Goal: Information Seeking & Learning: Learn about a topic

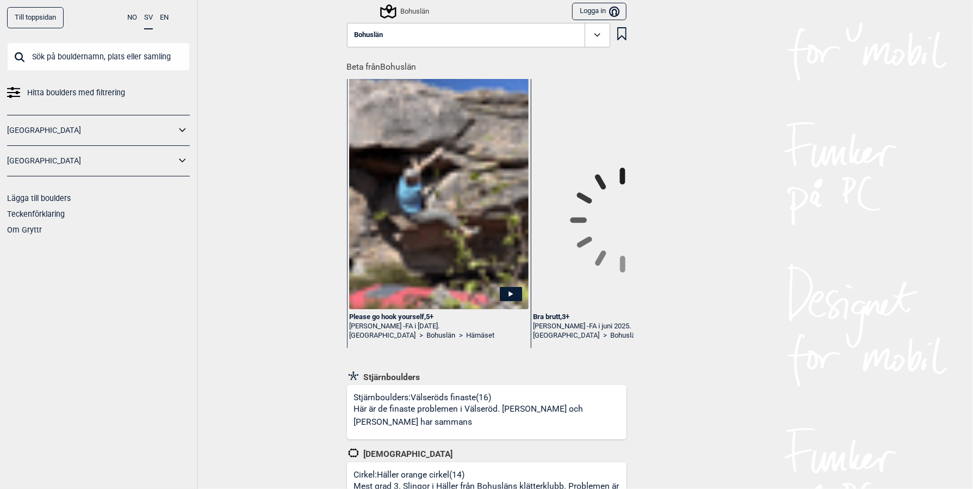
click at [73, 56] on input "text" at bounding box center [98, 56] width 183 height 28
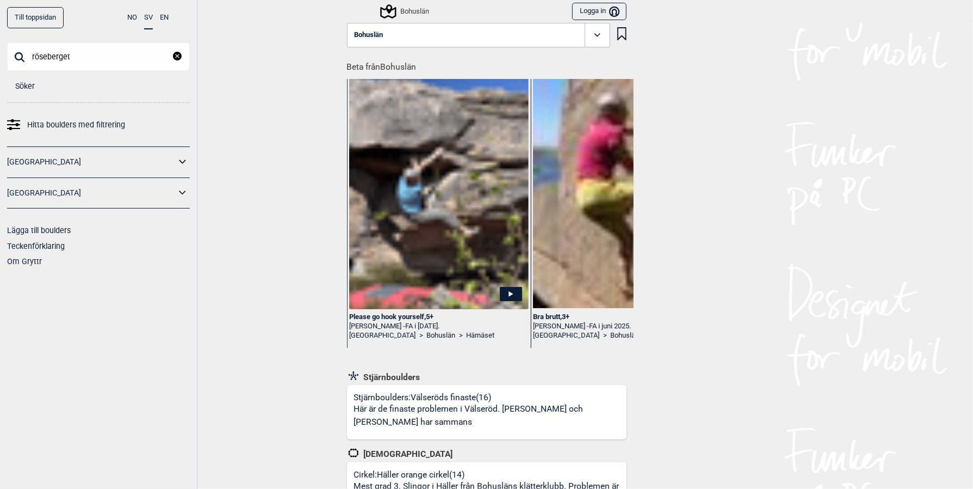
type input "röseberget"
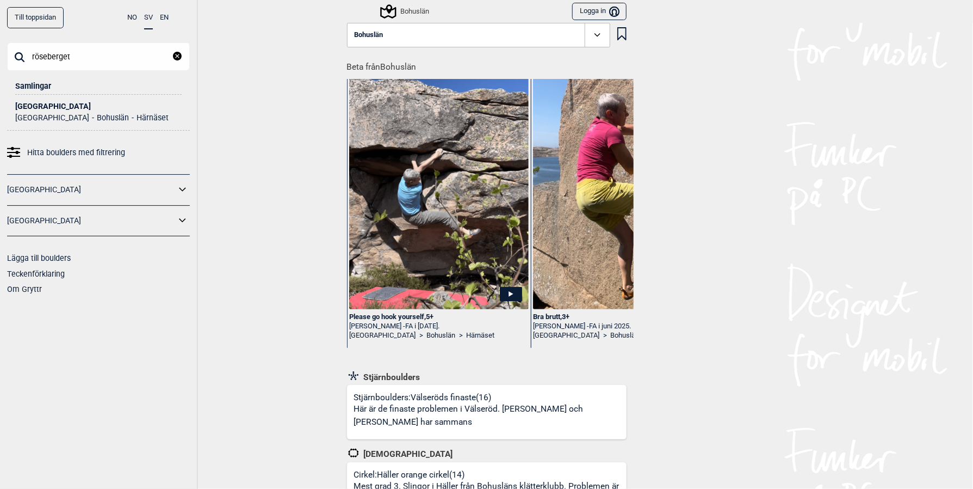
scroll to position [145, 0]
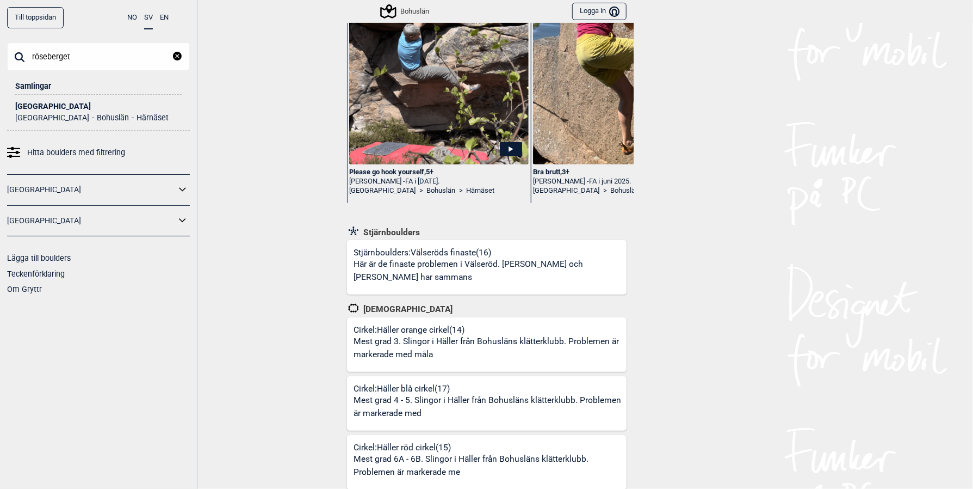
click at [18, 106] on div "[GEOGRAPHIC_DATA]" at bounding box center [98, 106] width 166 height 8
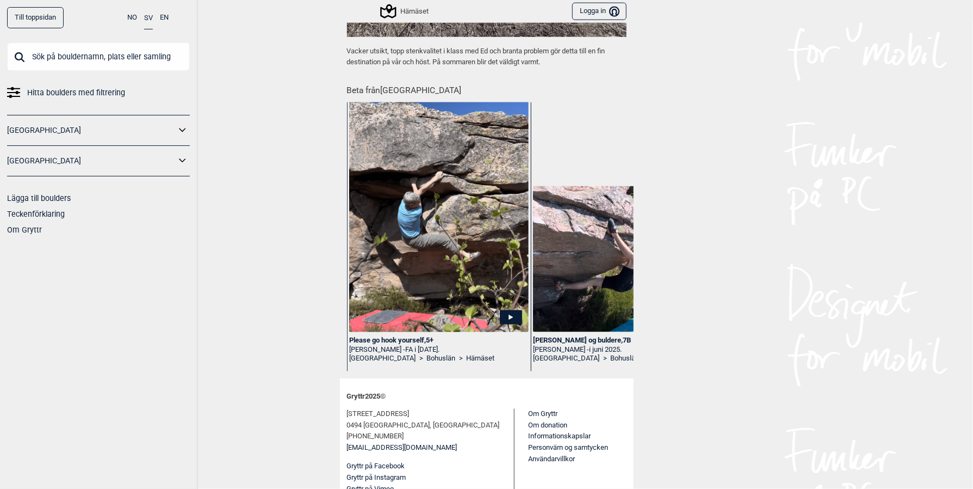
scroll to position [687, 0]
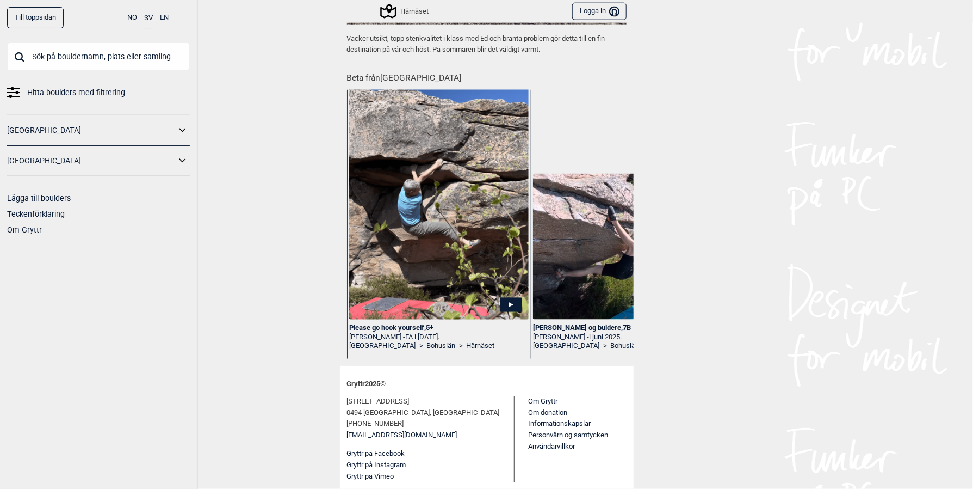
click at [416, 255] on img at bounding box center [438, 200] width 179 height 256
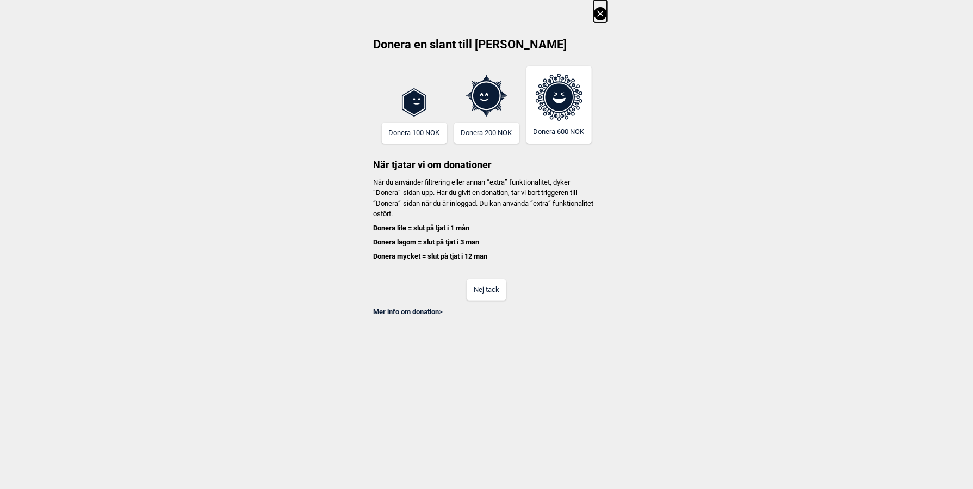
click at [602, 13] on icon at bounding box center [600, 13] width 13 height 13
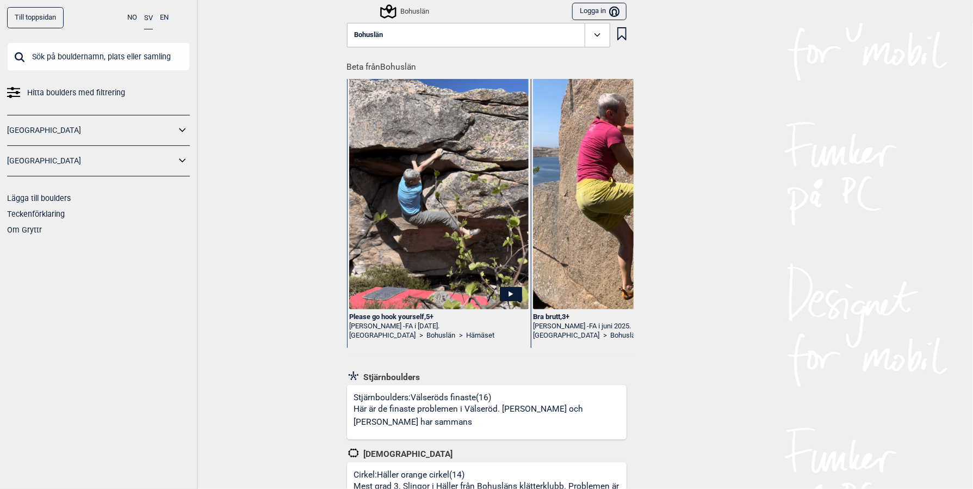
click at [395, 314] on div "Please go hook yourself , 5+" at bounding box center [438, 316] width 179 height 9
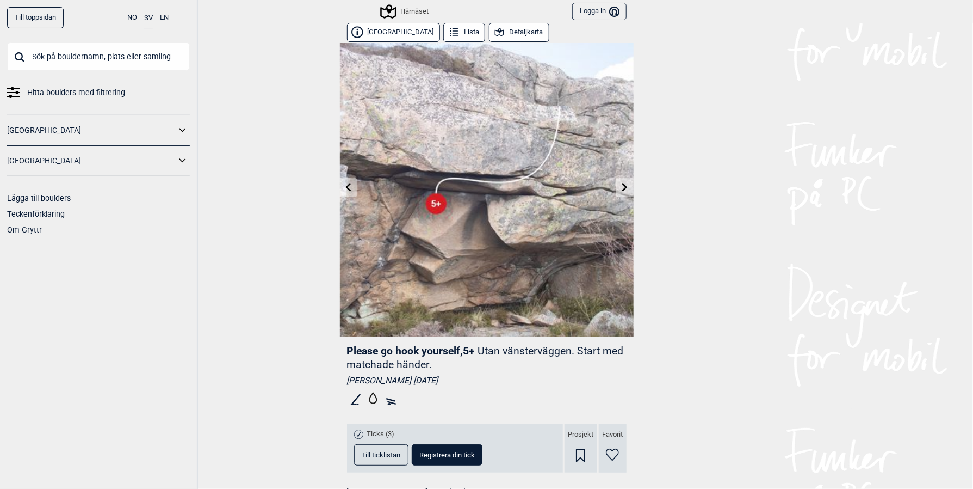
click at [489, 34] on button "Detaljkarta" at bounding box center [519, 32] width 60 height 19
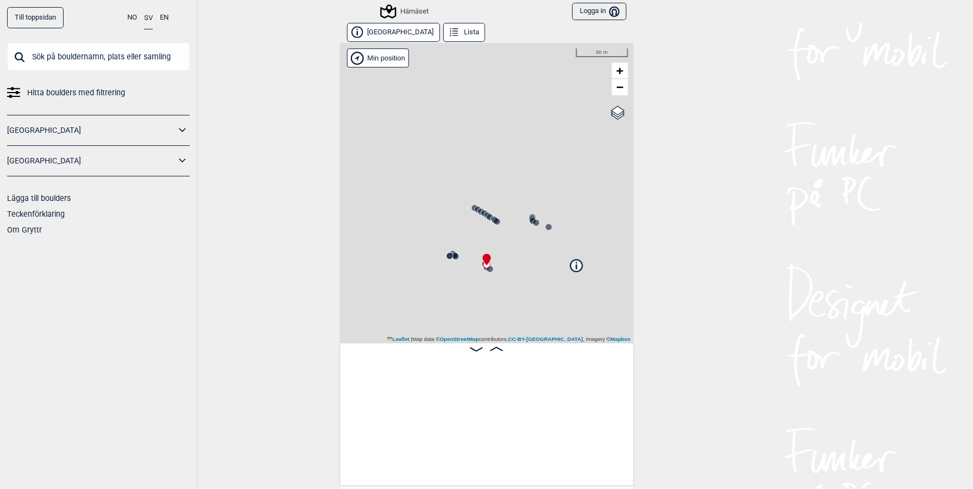
scroll to position [0, 2205]
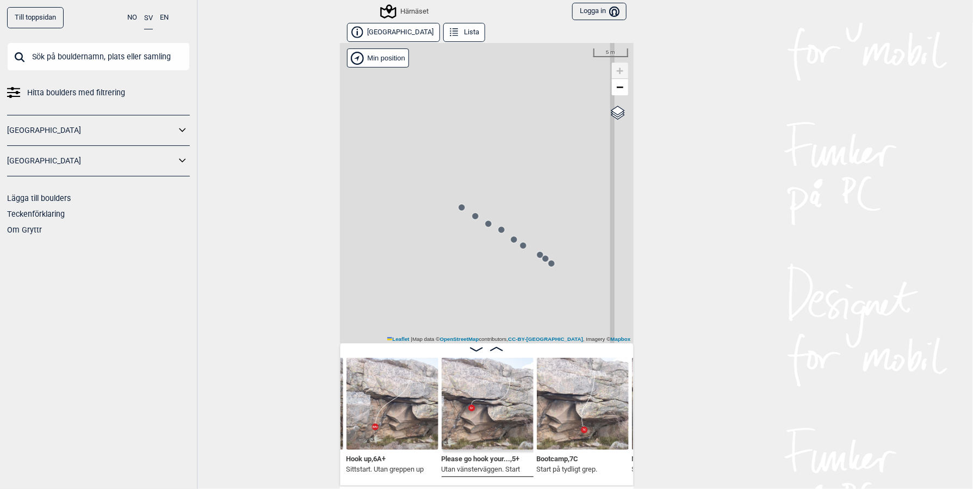
click at [459, 208] on circle at bounding box center [462, 207] width 7 height 7
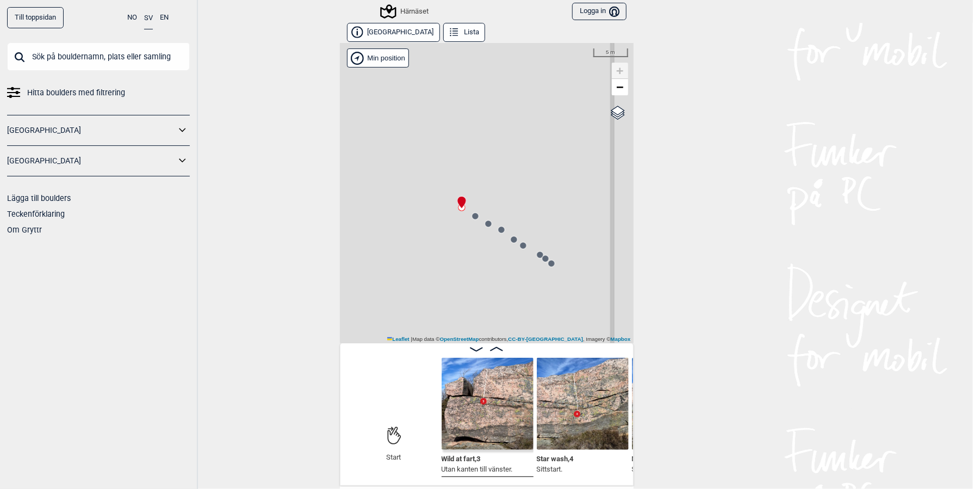
click at [472, 217] on circle at bounding box center [475, 216] width 7 height 7
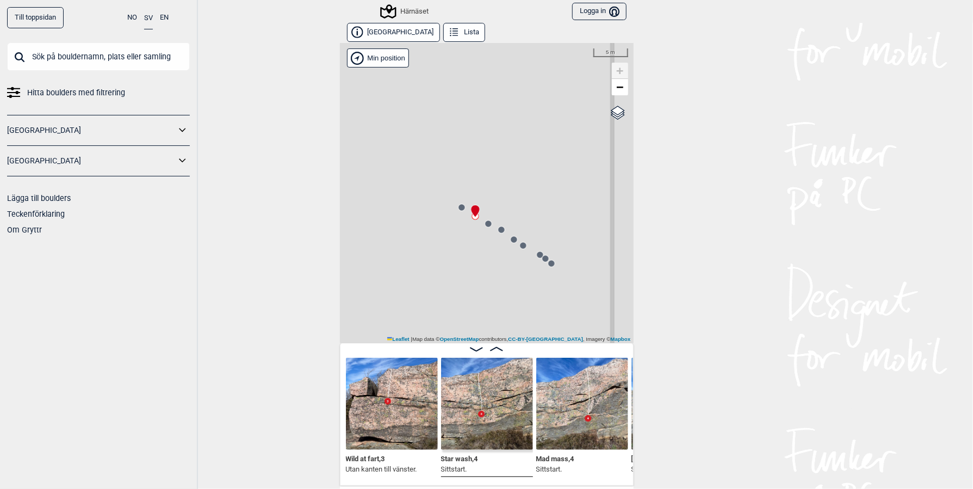
click at [485, 224] on circle at bounding box center [488, 223] width 7 height 7
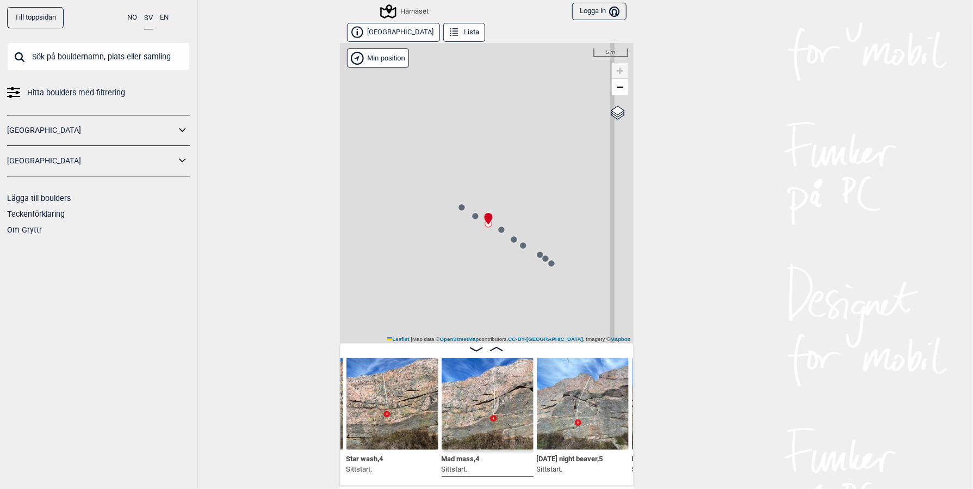
click at [498, 231] on circle at bounding box center [501, 229] width 7 height 7
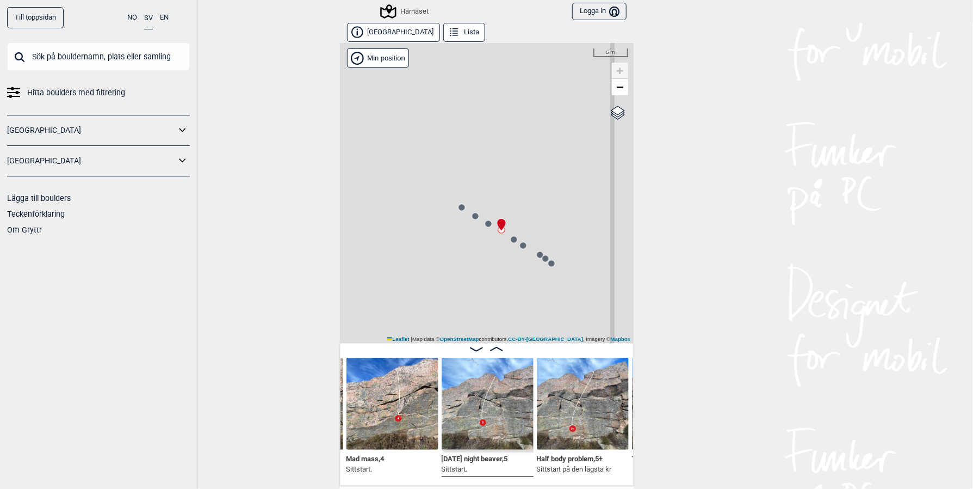
click at [509, 421] on img at bounding box center [488, 403] width 92 height 92
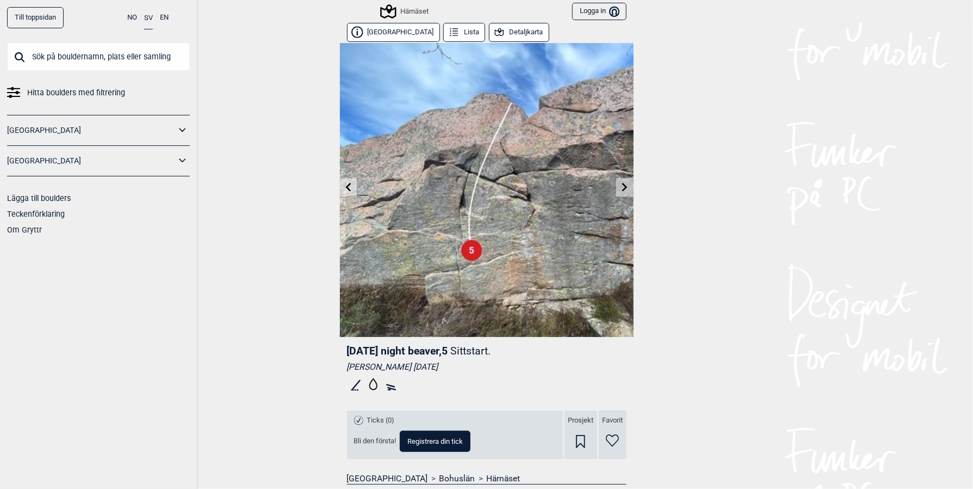
click at [621, 187] on icon at bounding box center [625, 186] width 9 height 9
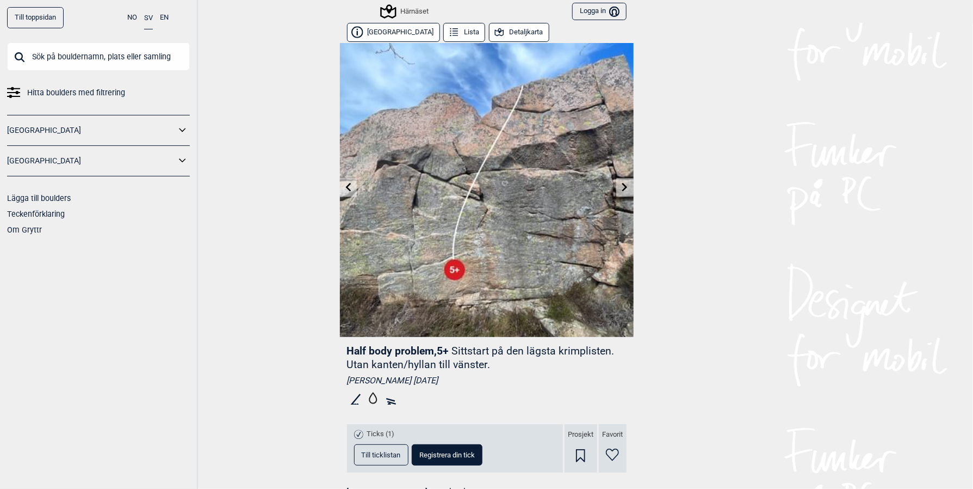
click at [621, 186] on icon at bounding box center [625, 186] width 9 height 9
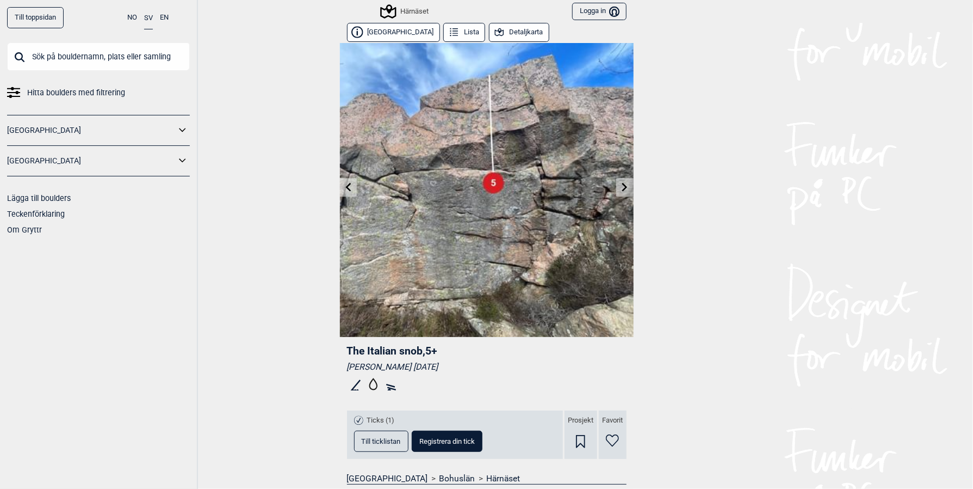
click at [621, 187] on icon at bounding box center [625, 186] width 9 height 9
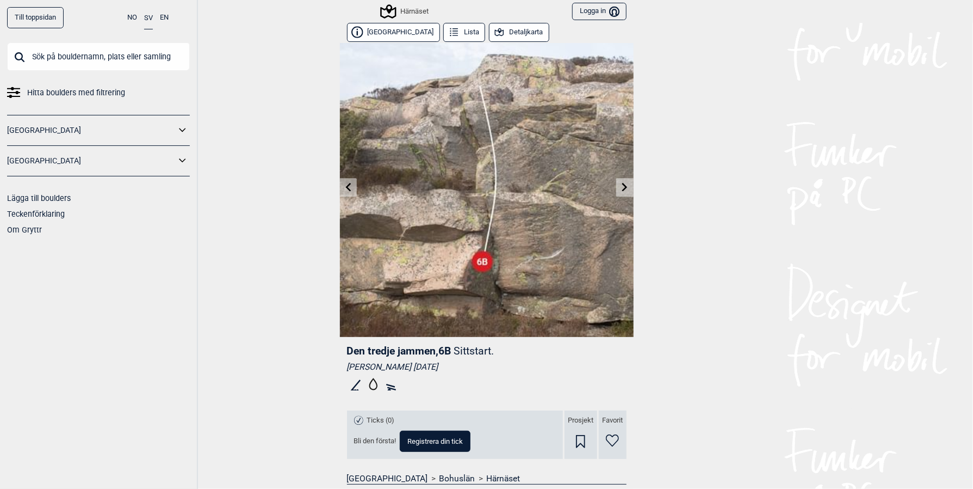
click at [621, 187] on icon at bounding box center [625, 186] width 9 height 9
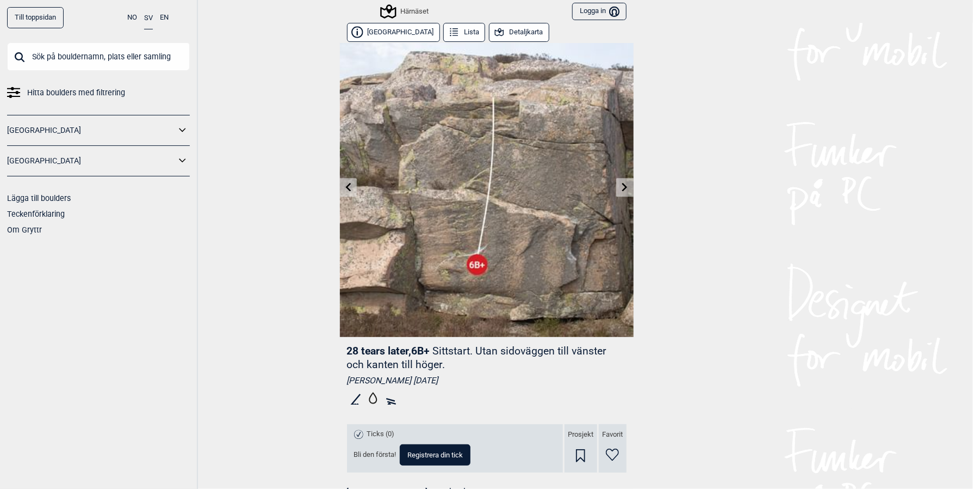
click at [621, 188] on icon at bounding box center [625, 186] width 9 height 9
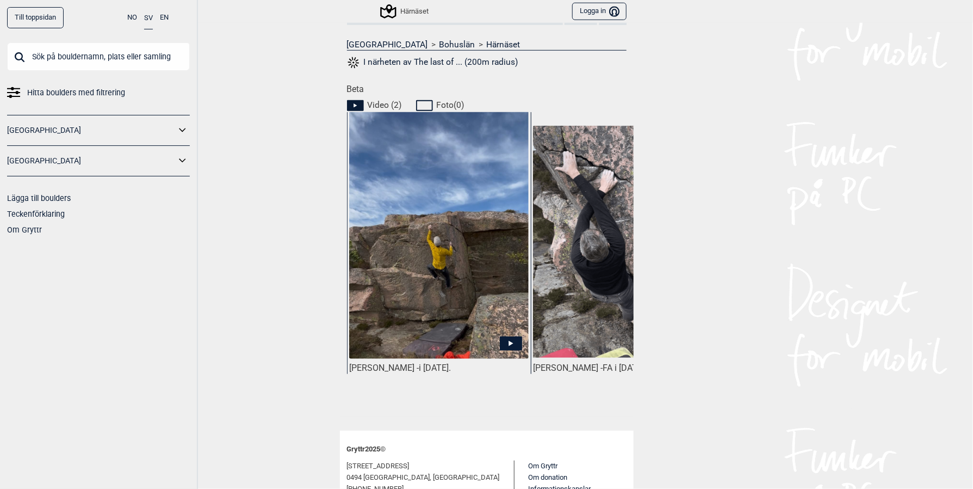
scroll to position [435, 0]
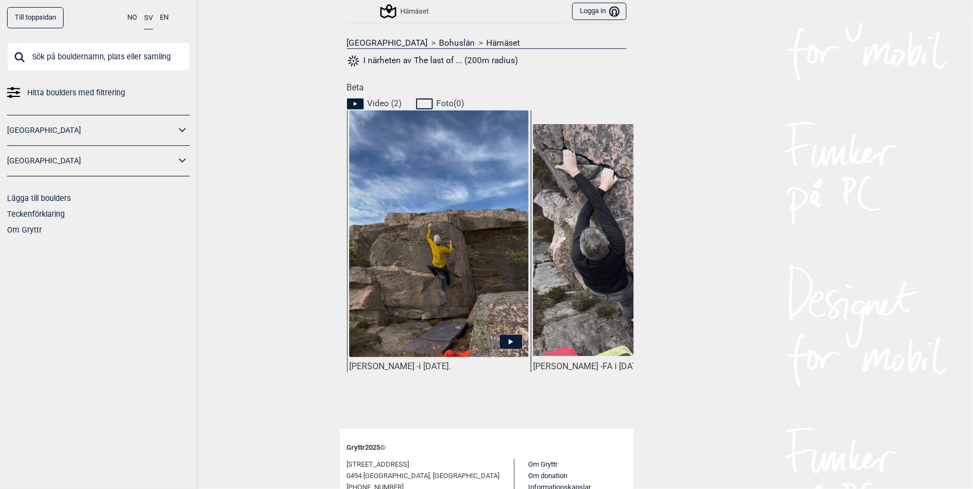
click at [502, 339] on icon at bounding box center [511, 342] width 22 height 14
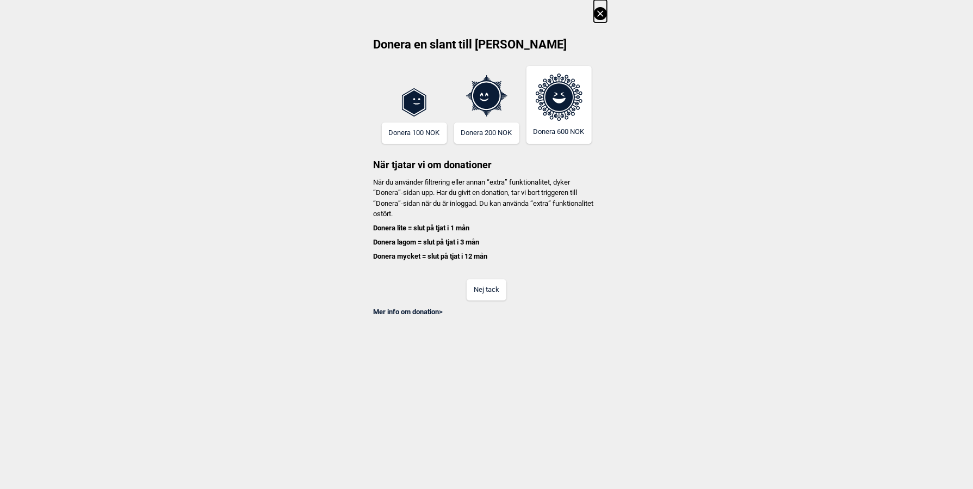
click at [601, 16] on icon at bounding box center [600, 13] width 13 height 13
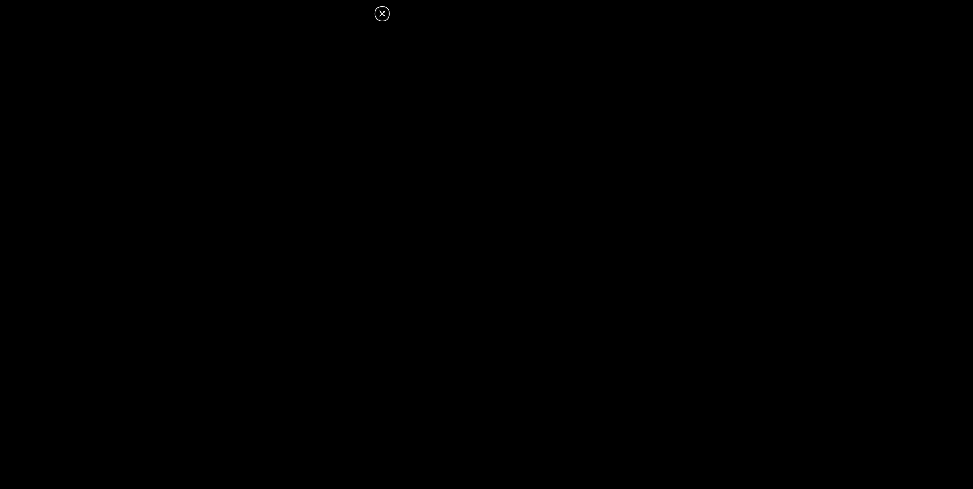
click at [381, 14] on icon at bounding box center [382, 13] width 6 height 6
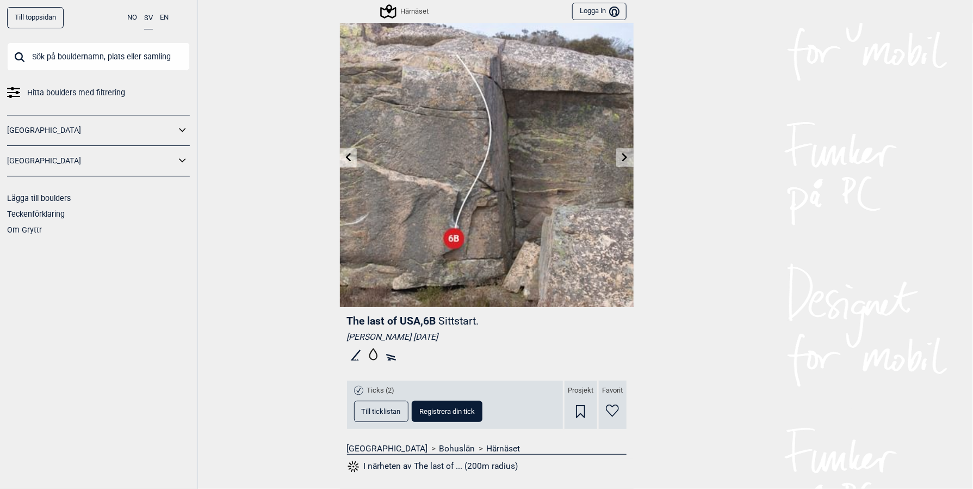
scroll to position [0, 0]
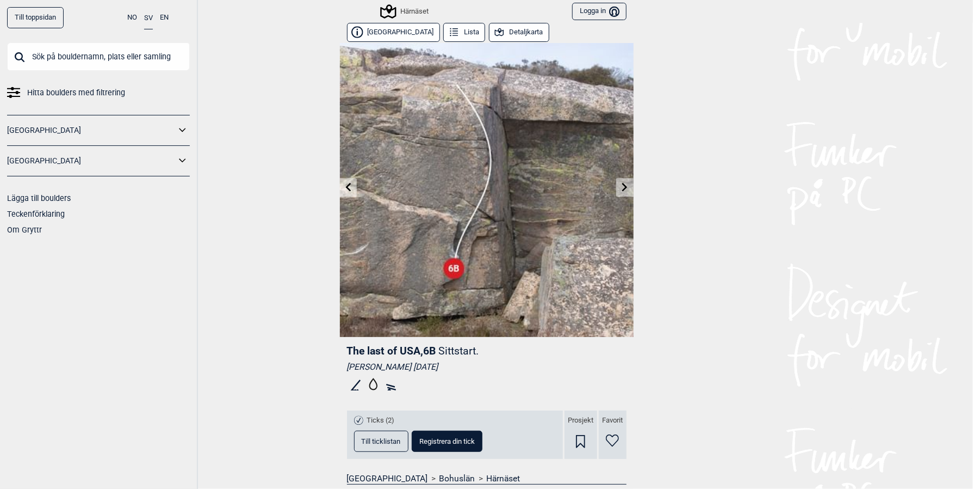
click at [621, 183] on icon at bounding box center [625, 186] width 9 height 9
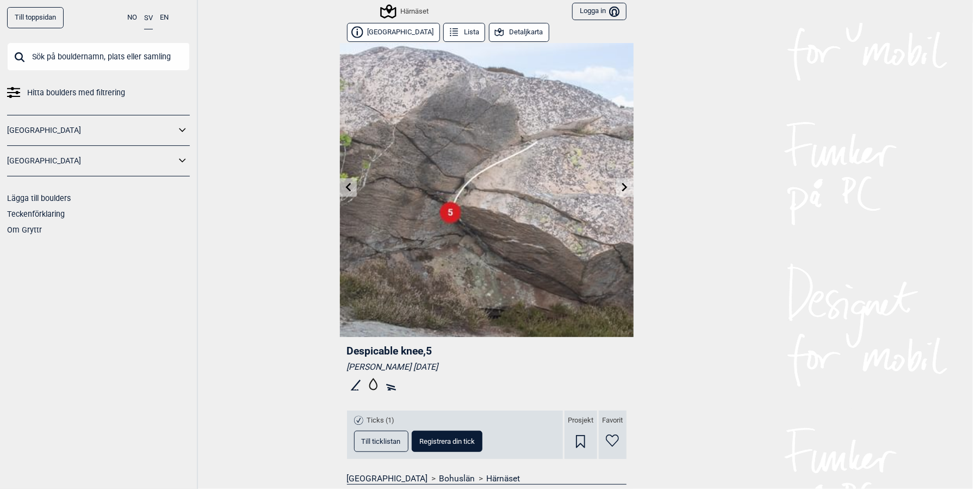
click at [621, 183] on icon at bounding box center [625, 186] width 9 height 9
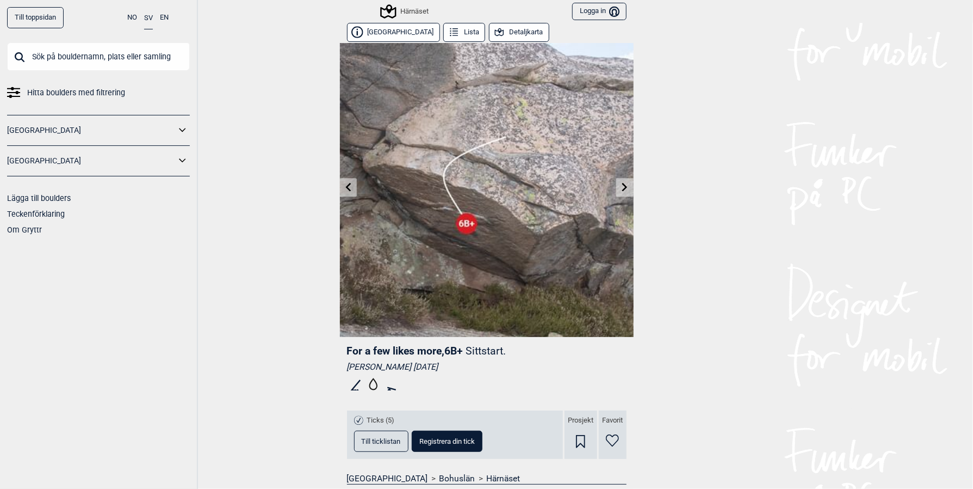
click at [621, 183] on icon at bounding box center [625, 186] width 9 height 9
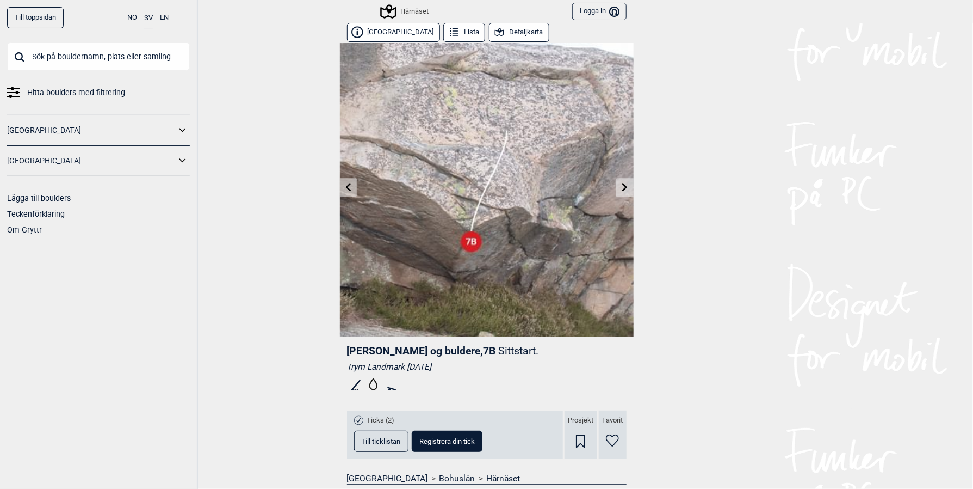
click at [620, 193] on link at bounding box center [624, 187] width 17 height 18
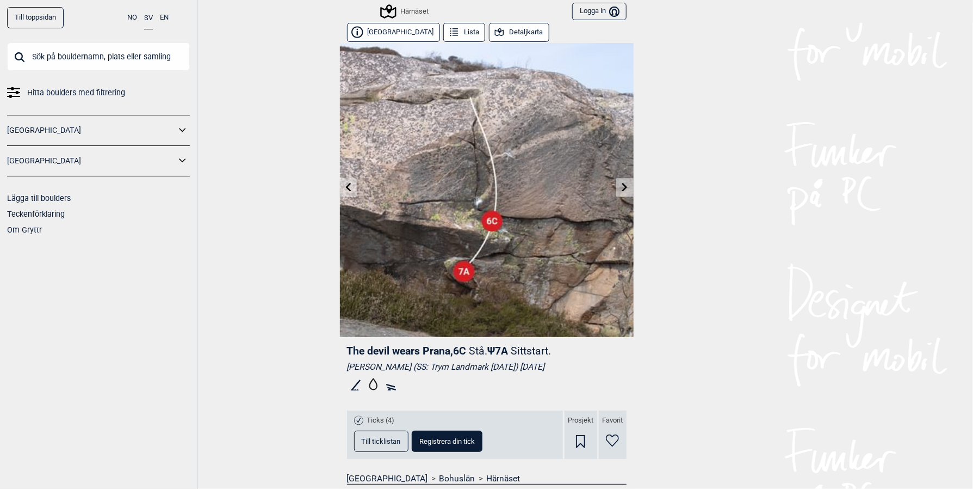
click at [623, 183] on icon at bounding box center [625, 186] width 9 height 9
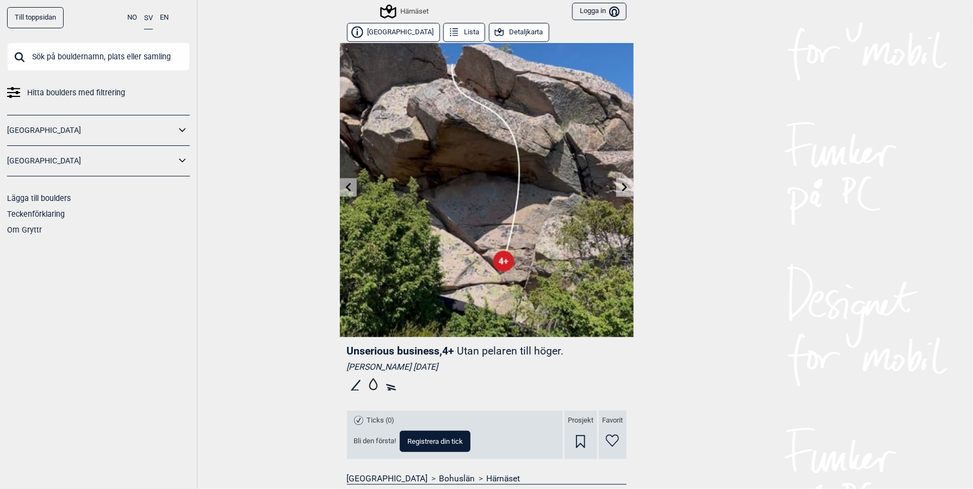
click at [616, 183] on link at bounding box center [624, 187] width 17 height 18
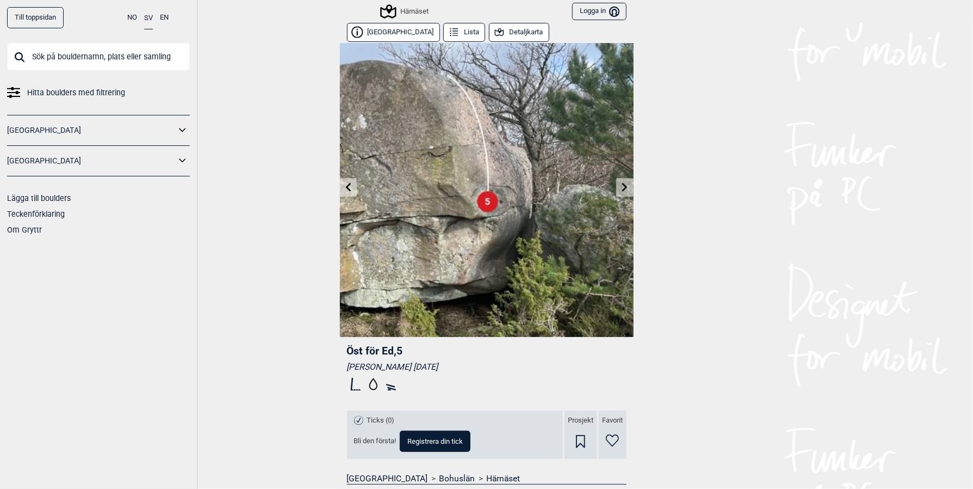
click at [616, 183] on link at bounding box center [624, 187] width 17 height 18
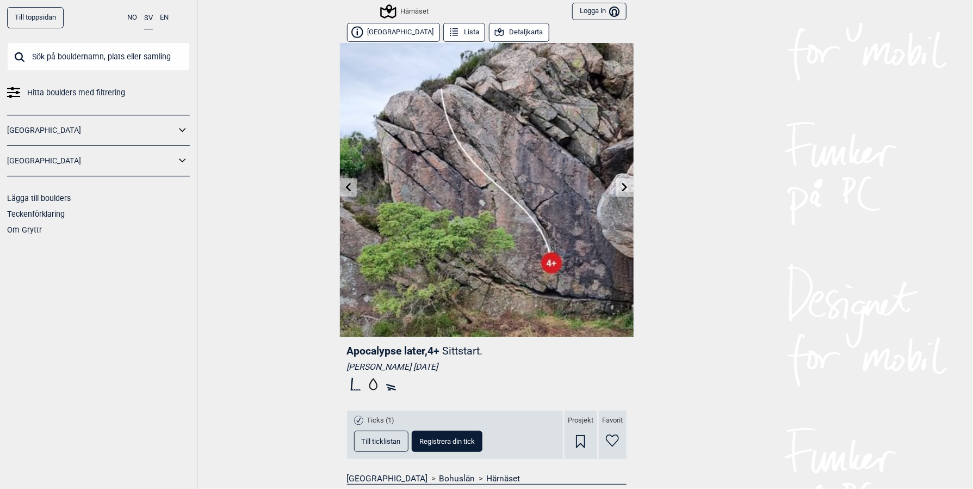
click at [616, 183] on link at bounding box center [624, 187] width 17 height 18
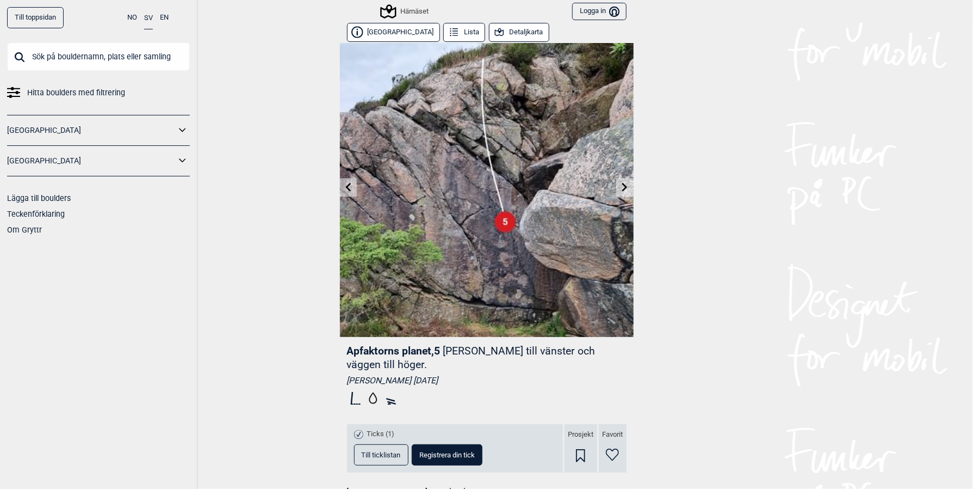
click at [616, 183] on link at bounding box center [624, 187] width 17 height 18
